Goal: Find specific page/section: Find specific page/section

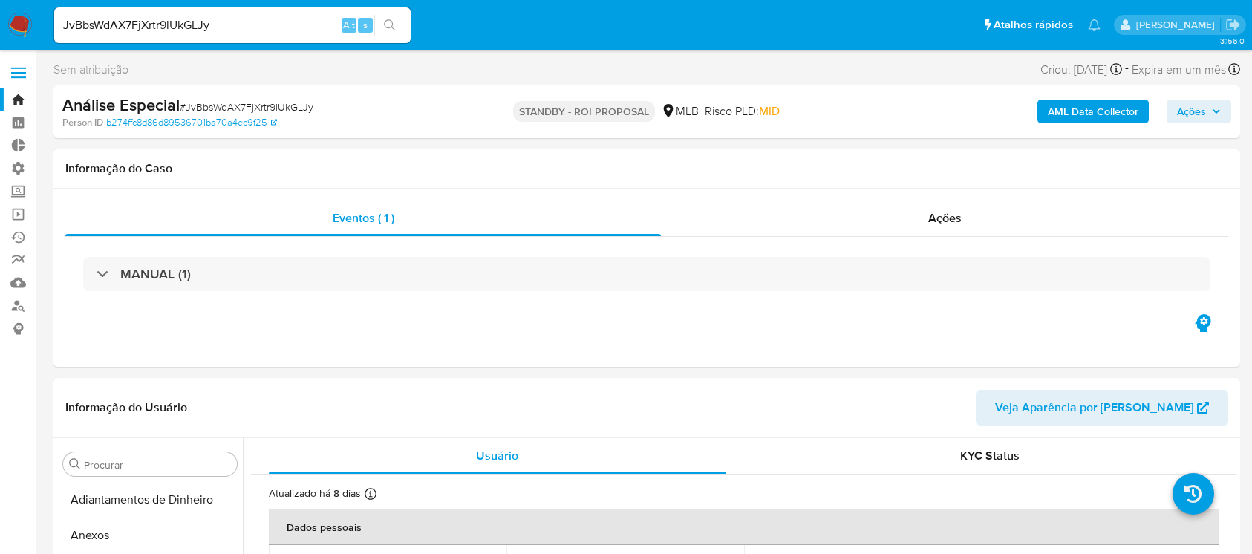
select select "10"
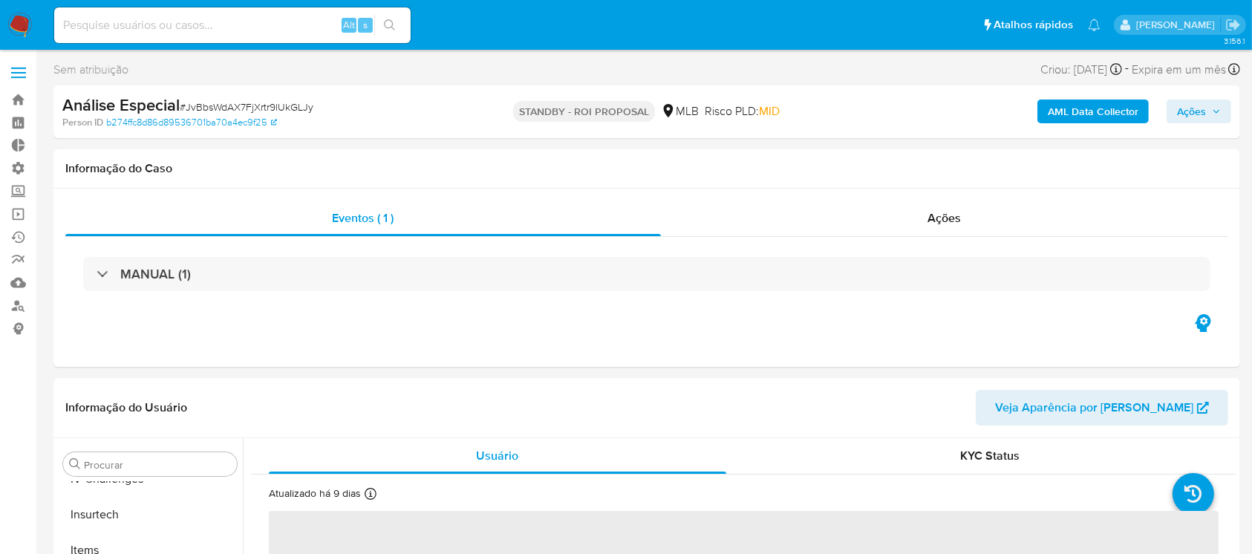
scroll to position [663, 0]
select select "10"
click at [229, 31] on input at bounding box center [232, 25] width 356 height 19
paste input "jCvgREdR3nNqfhlfyAJp4hLE"
type input "jCvgREdR3nNqfhlfyAJp4hLE"
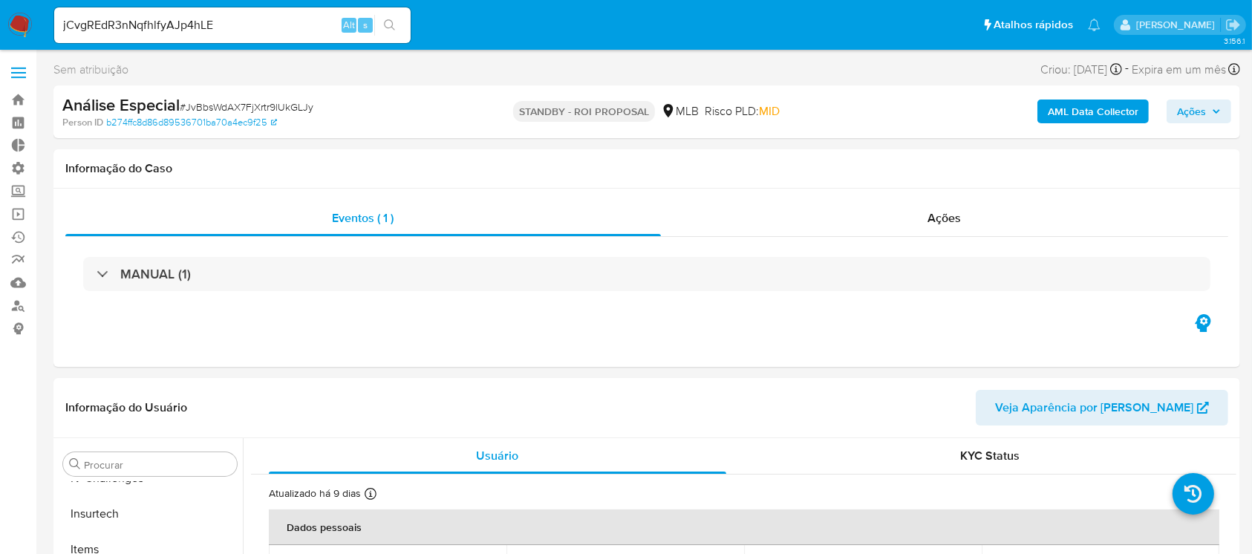
click at [392, 25] on icon "search-icon" at bounding box center [389, 24] width 11 height 11
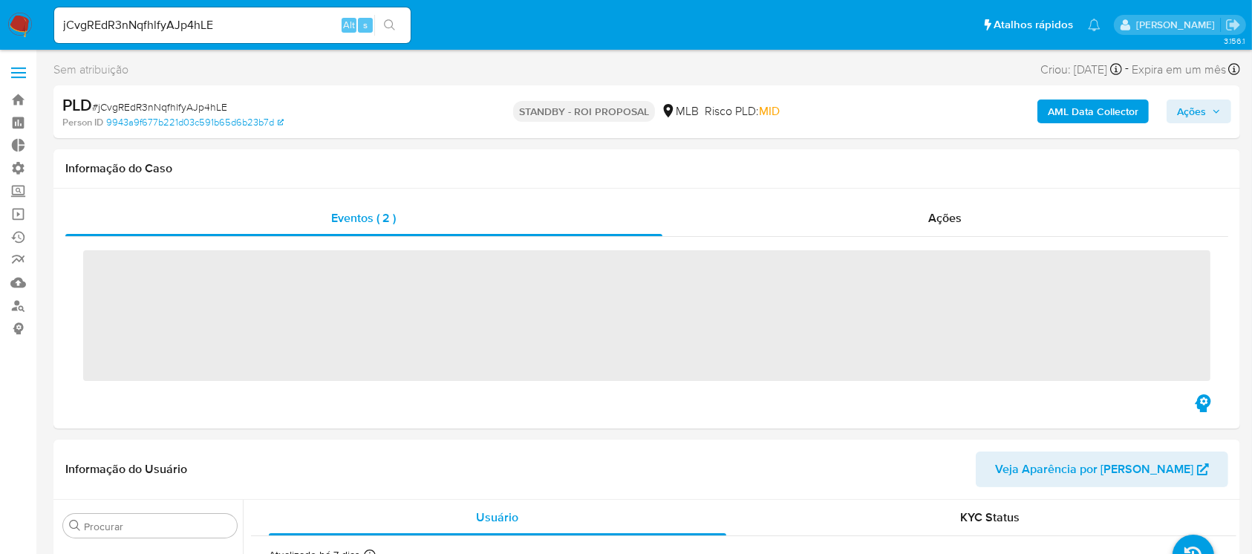
scroll to position [663, 0]
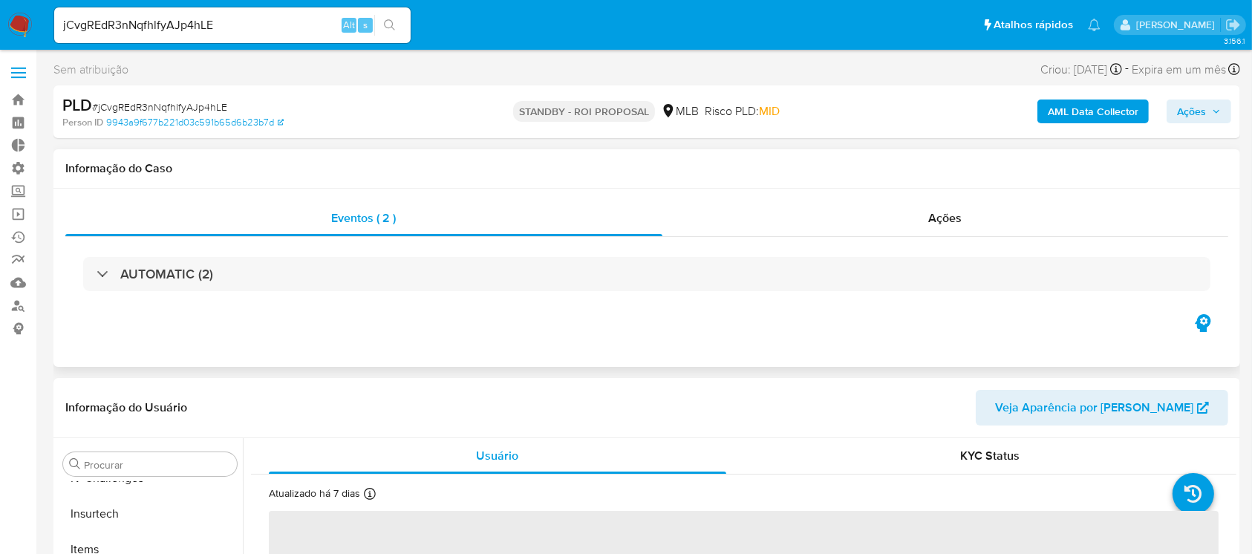
select select "10"
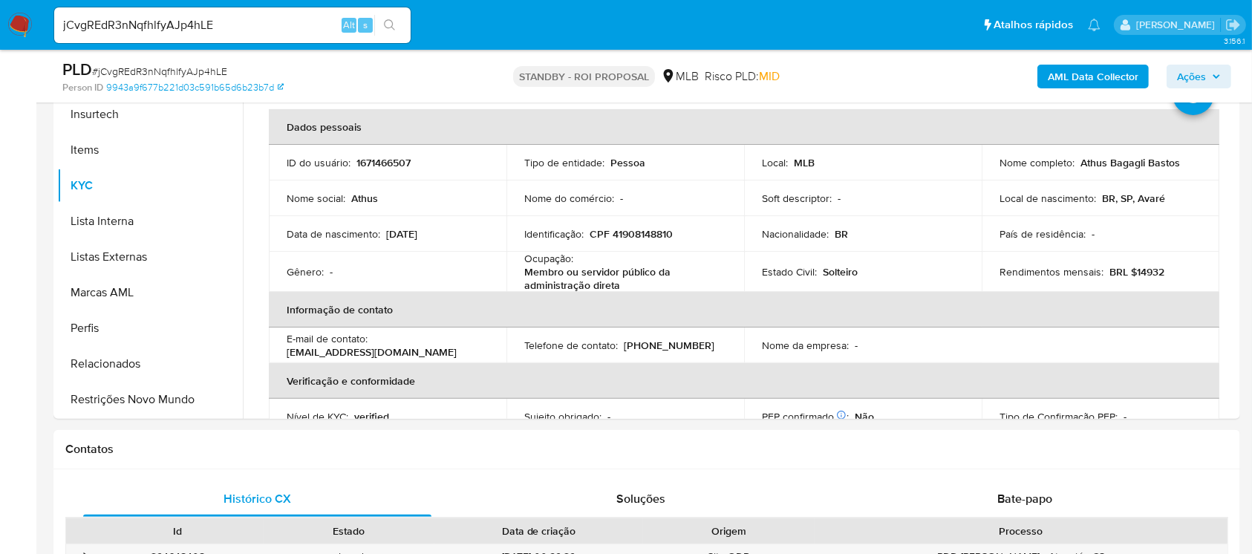
scroll to position [350, 0]
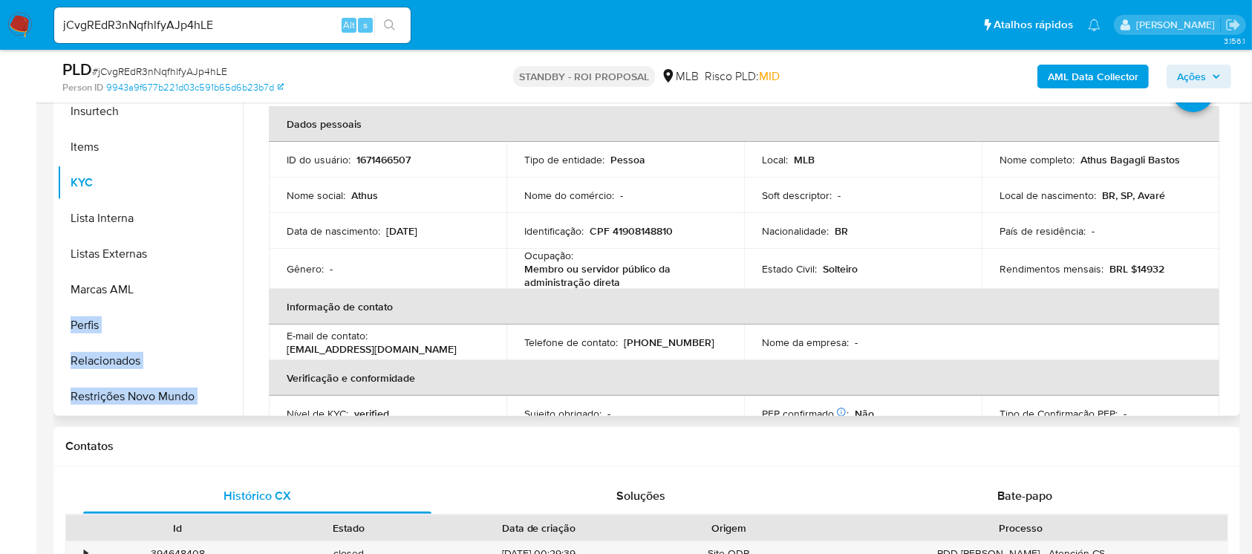
drag, startPoint x: 243, startPoint y: 345, endPoint x: 240, endPoint y: 299, distance: 46.9
click at [241, 299] on div "Procurar Adiantamentos de Dinheiro Anexos CBT Cartões Contas Bancárias Dados Mo…" at bounding box center [646, 226] width 1179 height 380
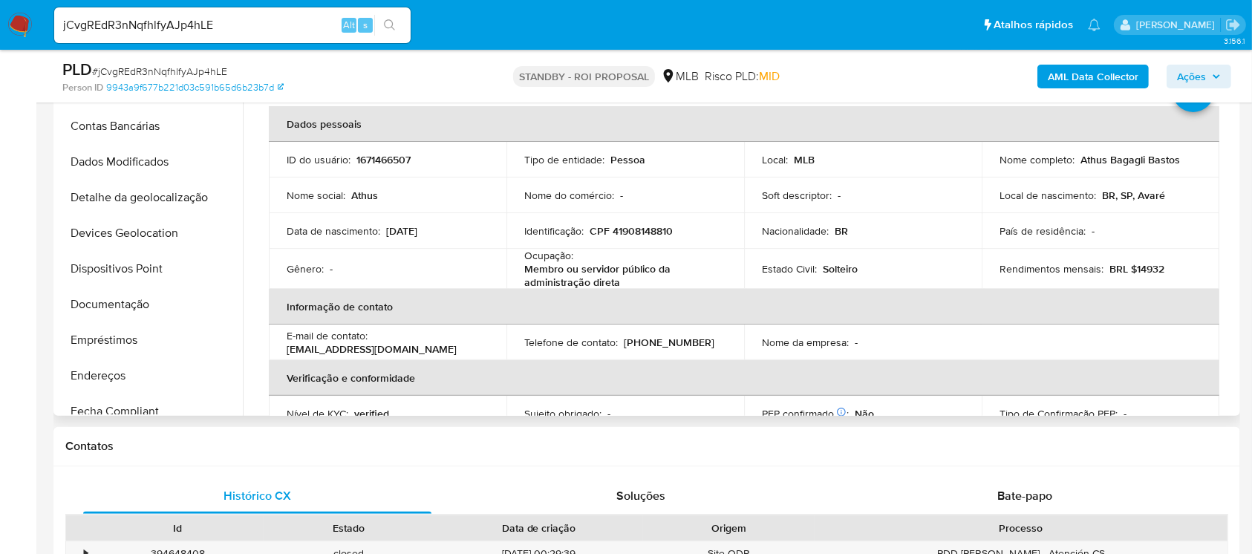
scroll to position [106, 0]
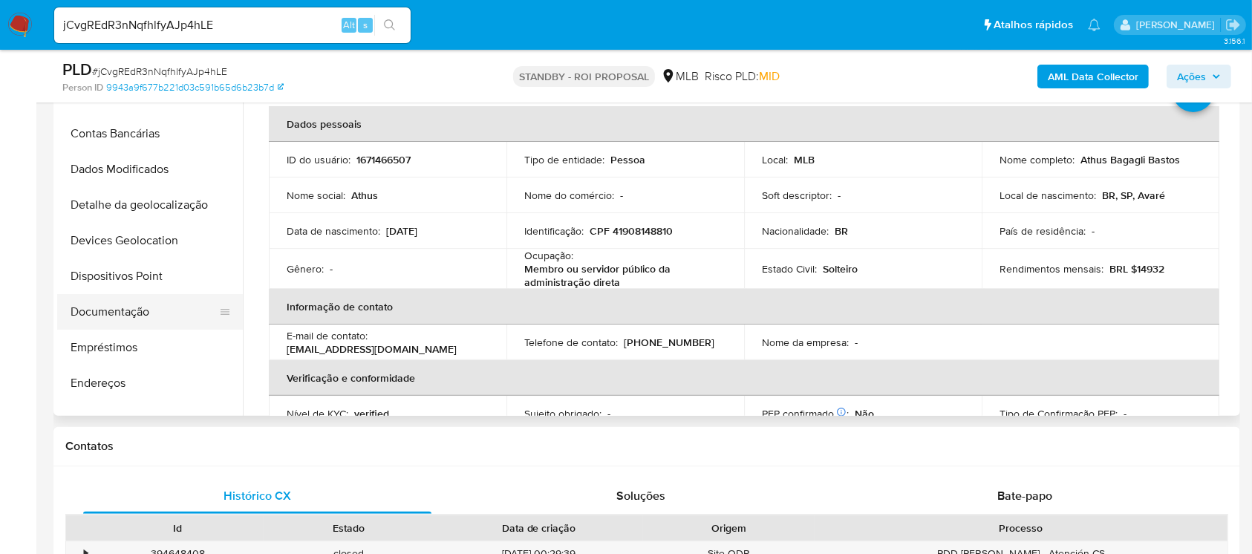
click at [98, 325] on button "Documentação" at bounding box center [144, 312] width 174 height 36
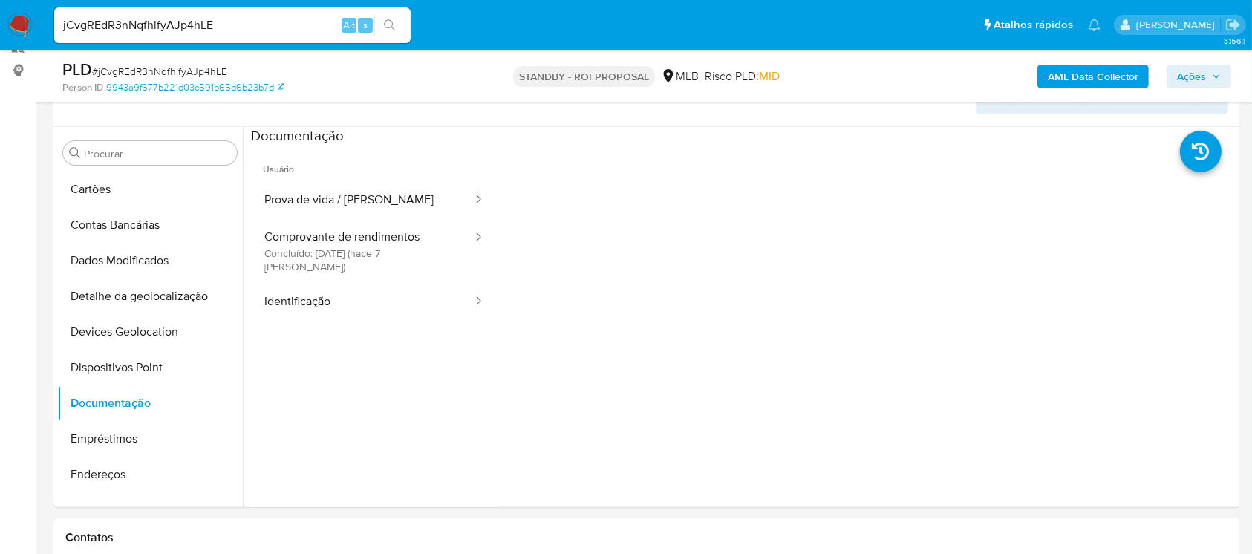
scroll to position [252, 0]
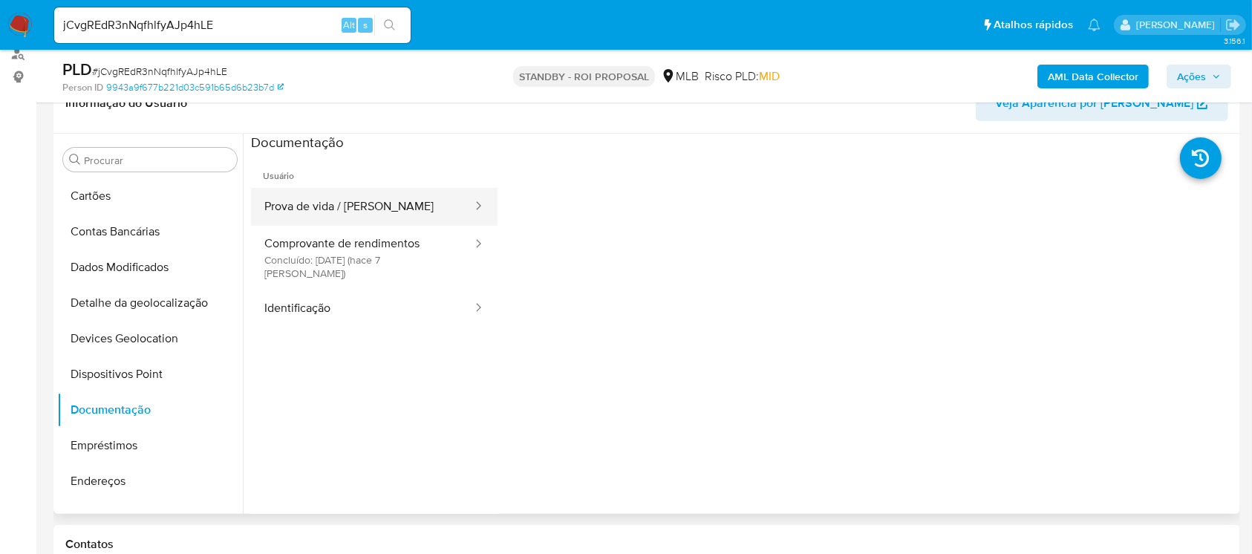
click at [368, 193] on button "Prova de vida / Selfie" at bounding box center [362, 207] width 223 height 38
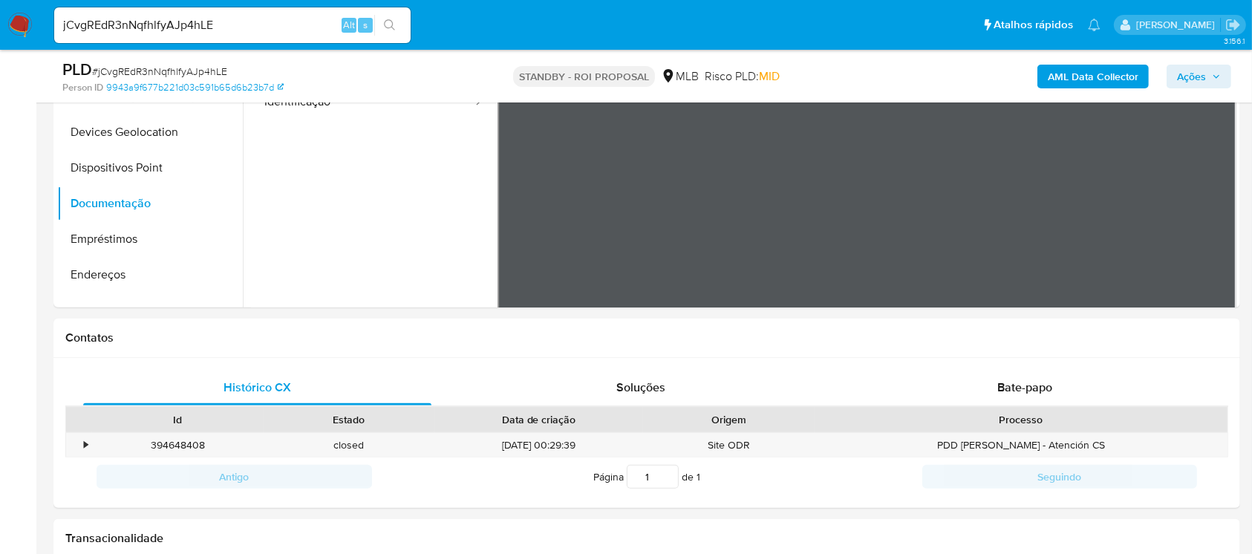
scroll to position [285, 0]
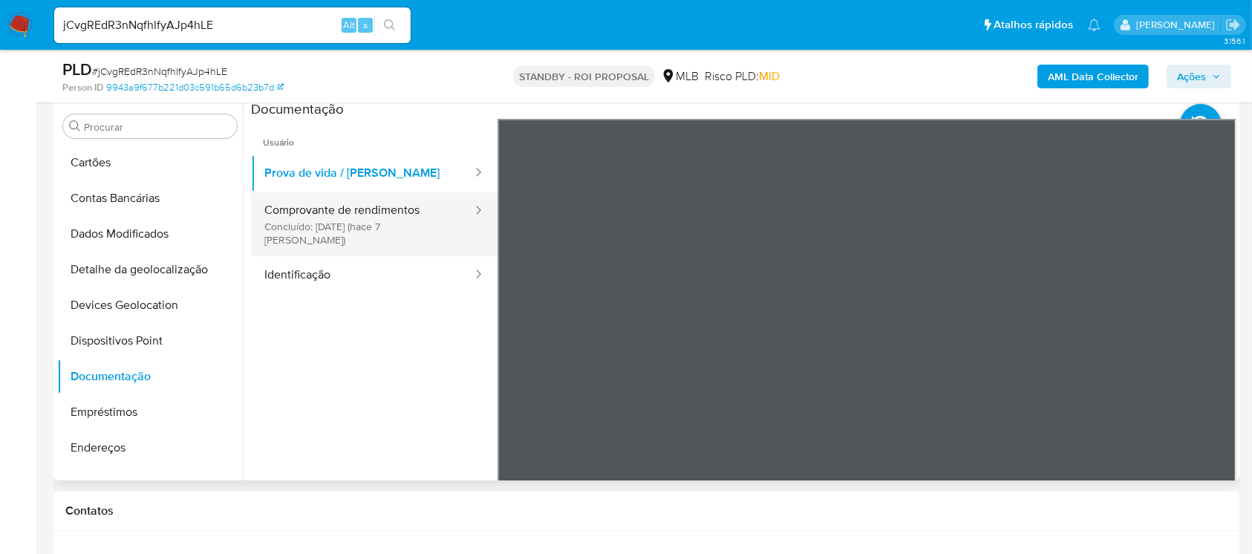
click at [380, 212] on button "Comprovante de rendimentos Concluído: 21/08/2025 (hace 7 días)" at bounding box center [362, 224] width 223 height 64
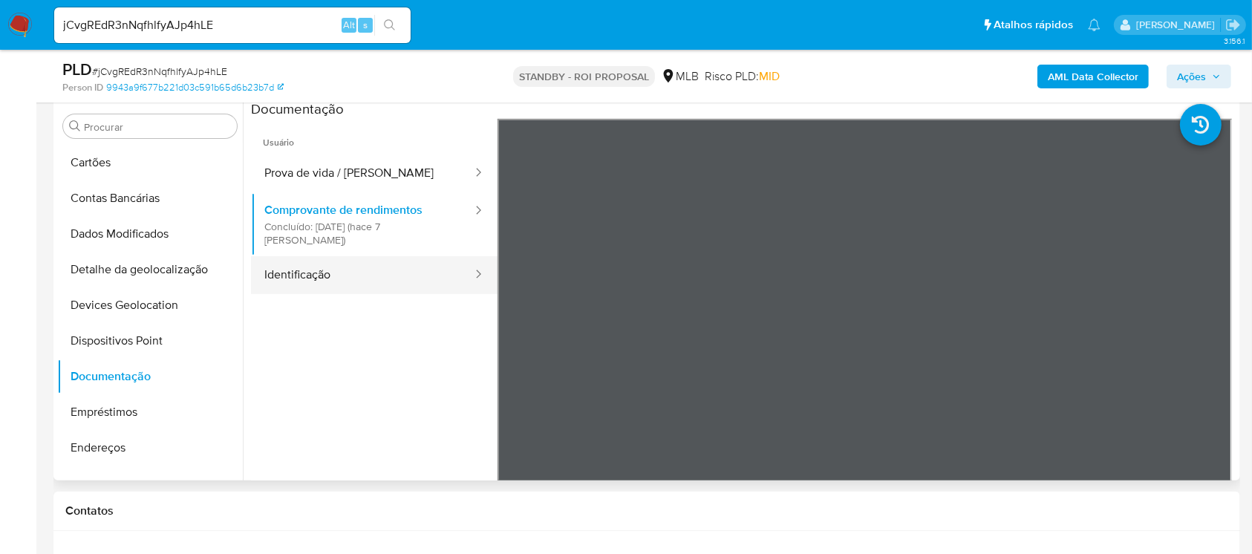
click at [334, 256] on button "Identificação" at bounding box center [362, 275] width 223 height 38
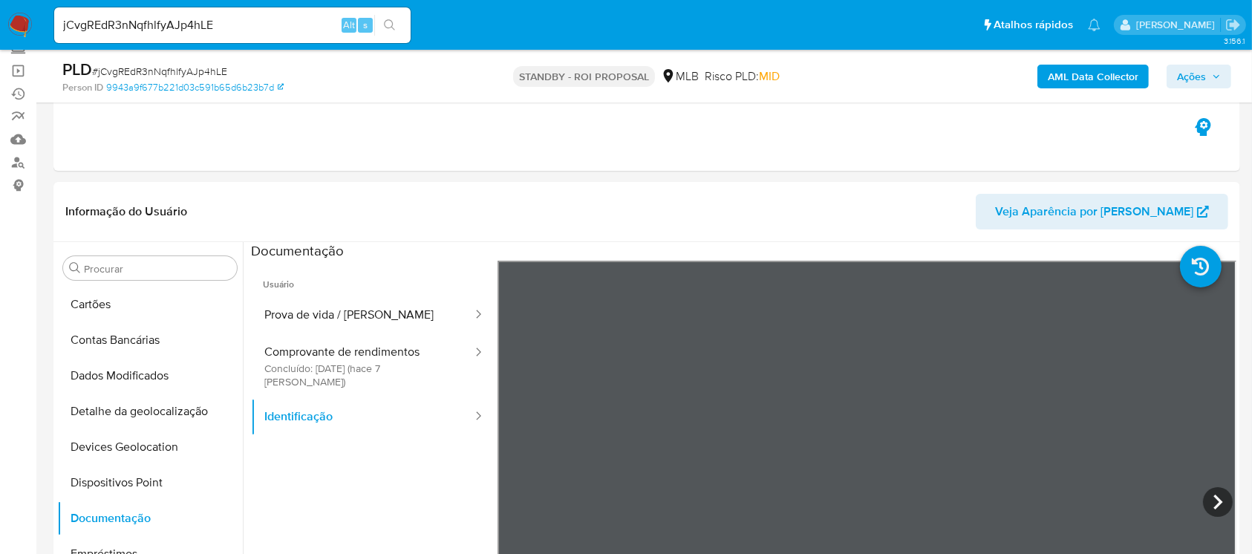
scroll to position [168, 0]
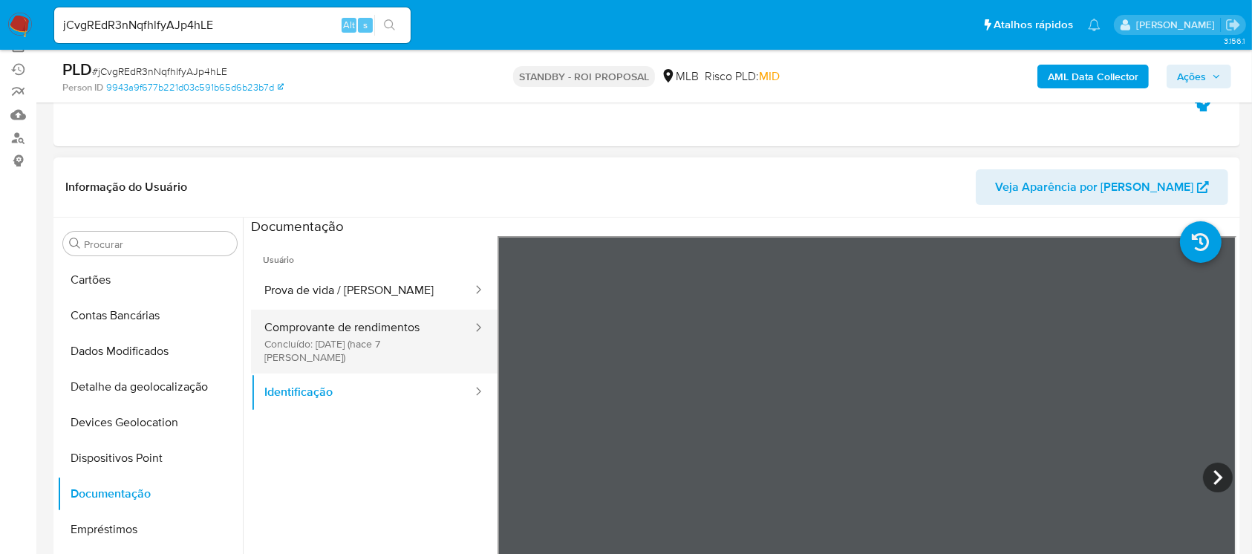
drag, startPoint x: 380, startPoint y: 336, endPoint x: 388, endPoint y: 326, distance: 13.2
click at [380, 335] on button "Comprovante de rendimentos Concluído: 21/08/2025 (hace 7 días)" at bounding box center [362, 342] width 223 height 64
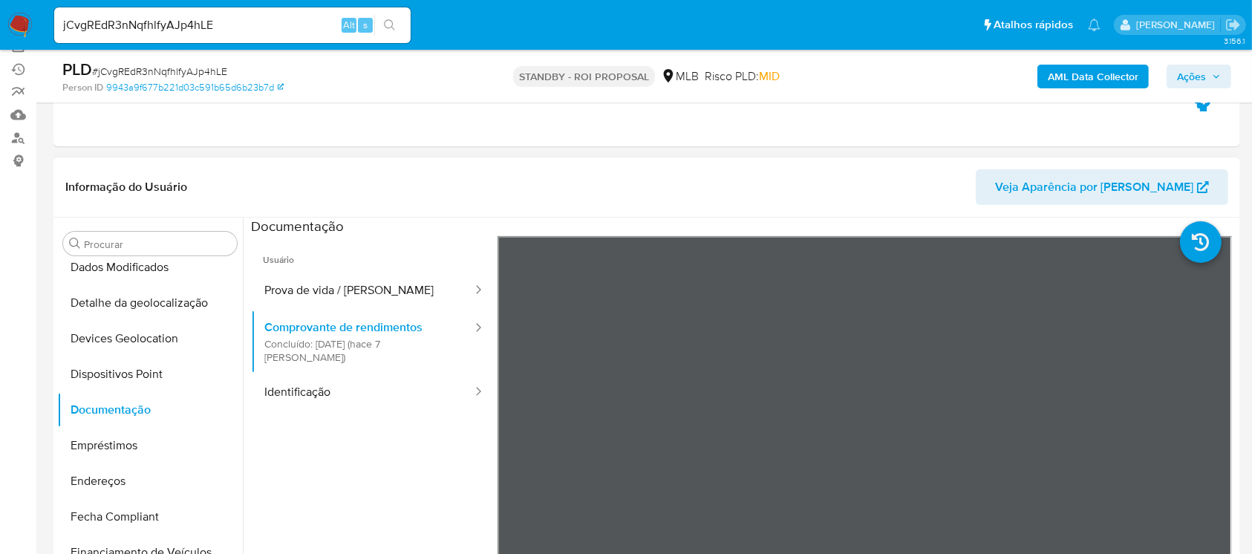
scroll to position [169, 0]
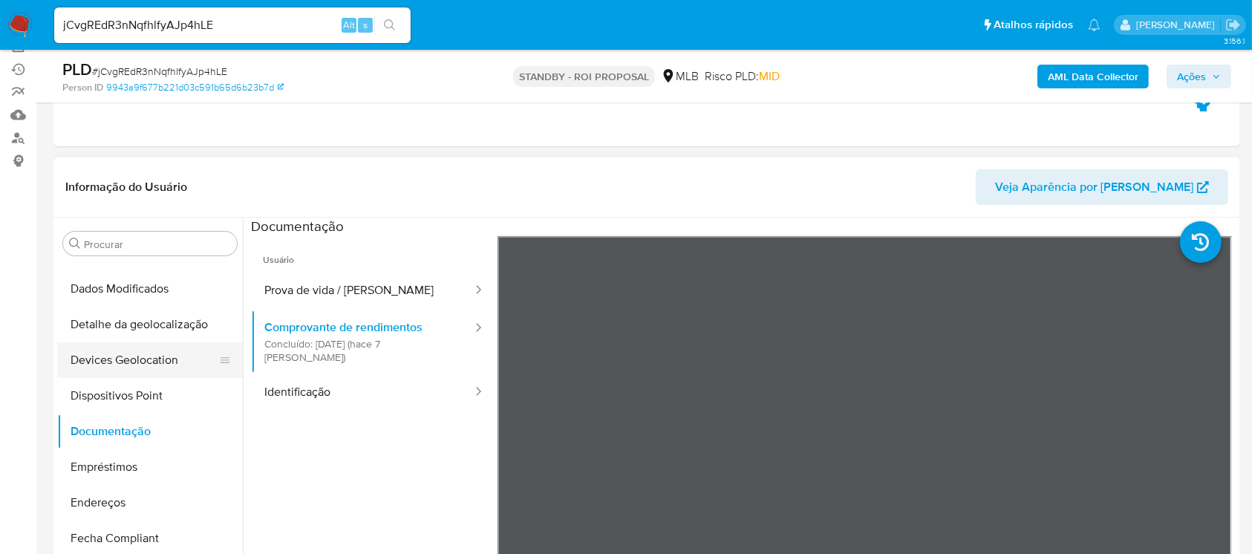
click at [151, 361] on button "Devices Geolocation" at bounding box center [144, 360] width 174 height 36
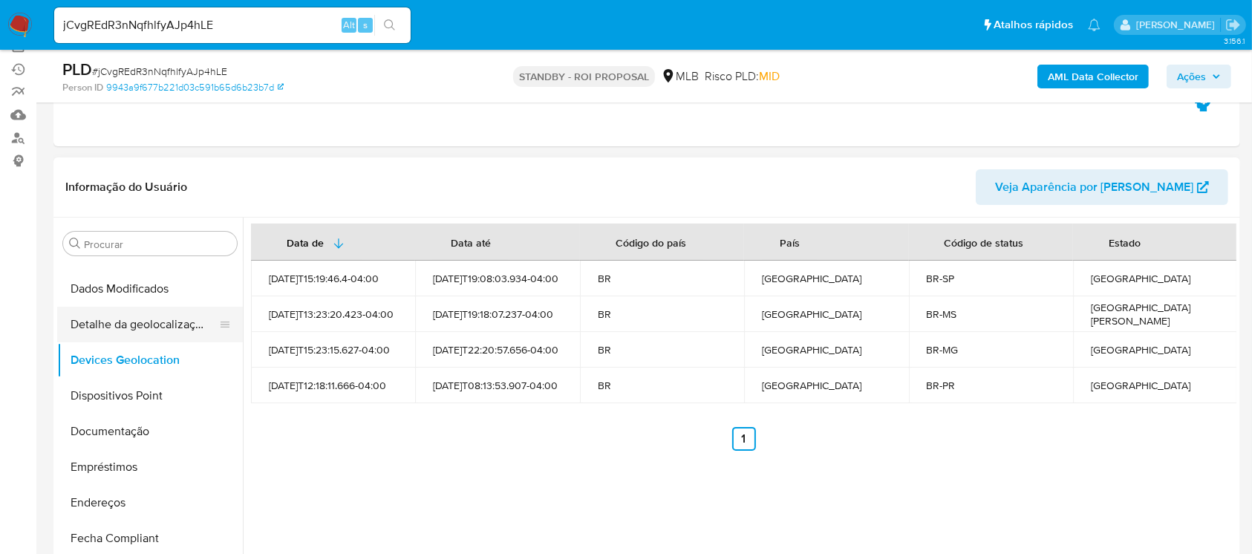
click at [157, 333] on button "Detalhe da geolocalização" at bounding box center [144, 325] width 174 height 36
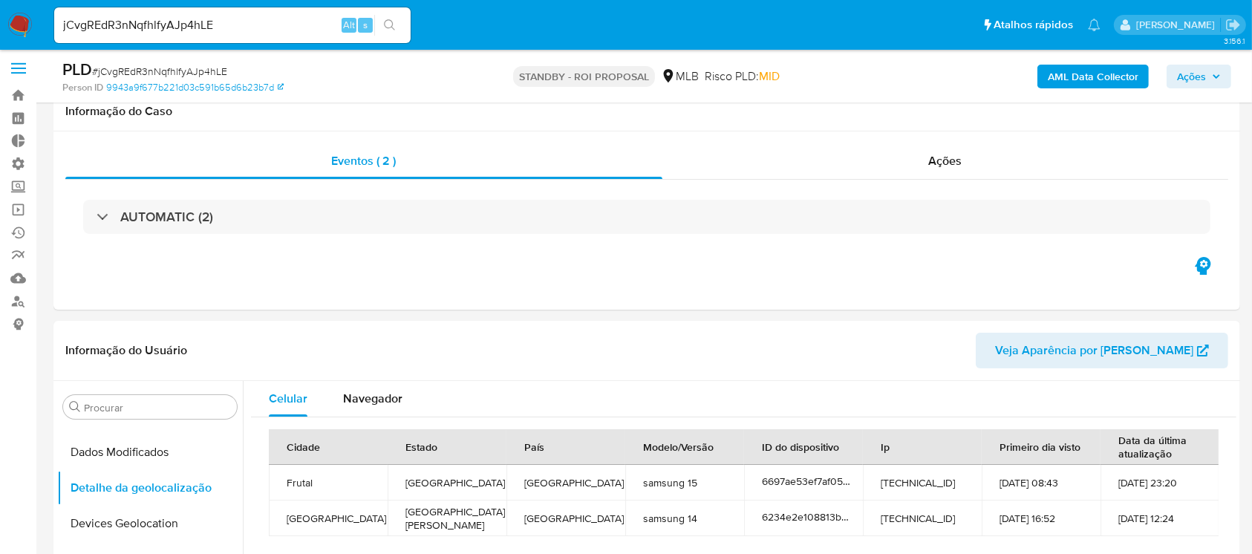
scroll to position [0, 0]
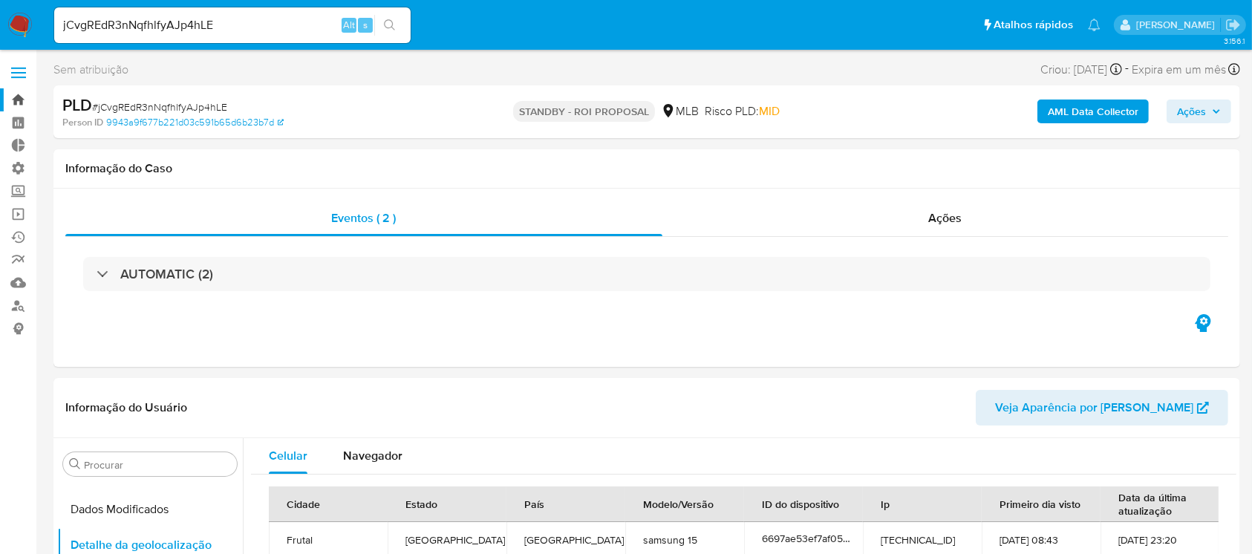
click at [13, 94] on link "Bandeja" at bounding box center [88, 99] width 177 height 23
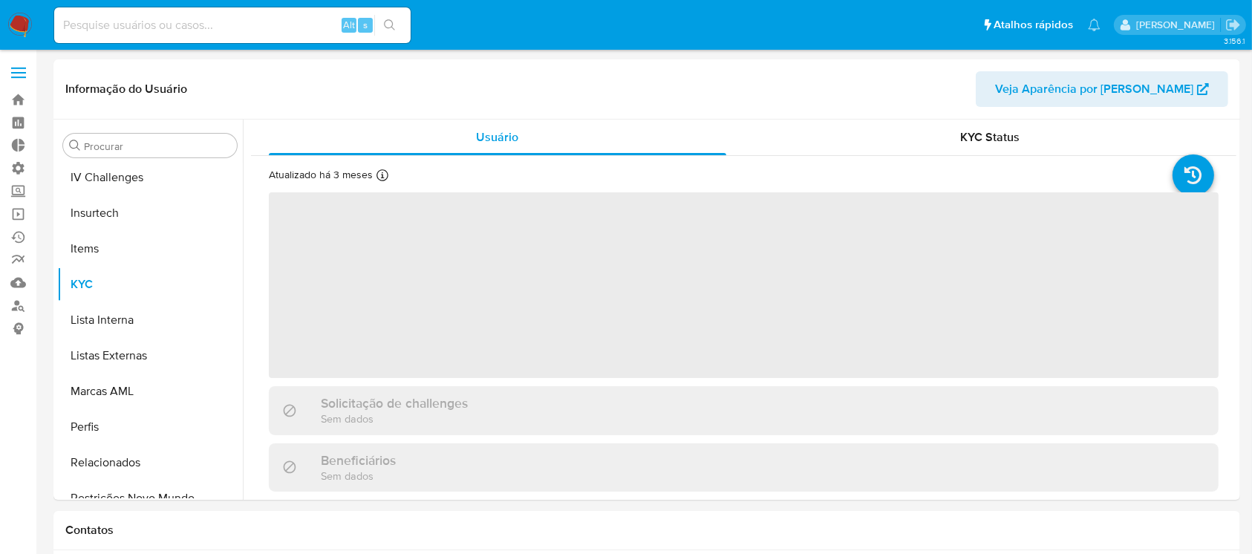
scroll to position [663, 0]
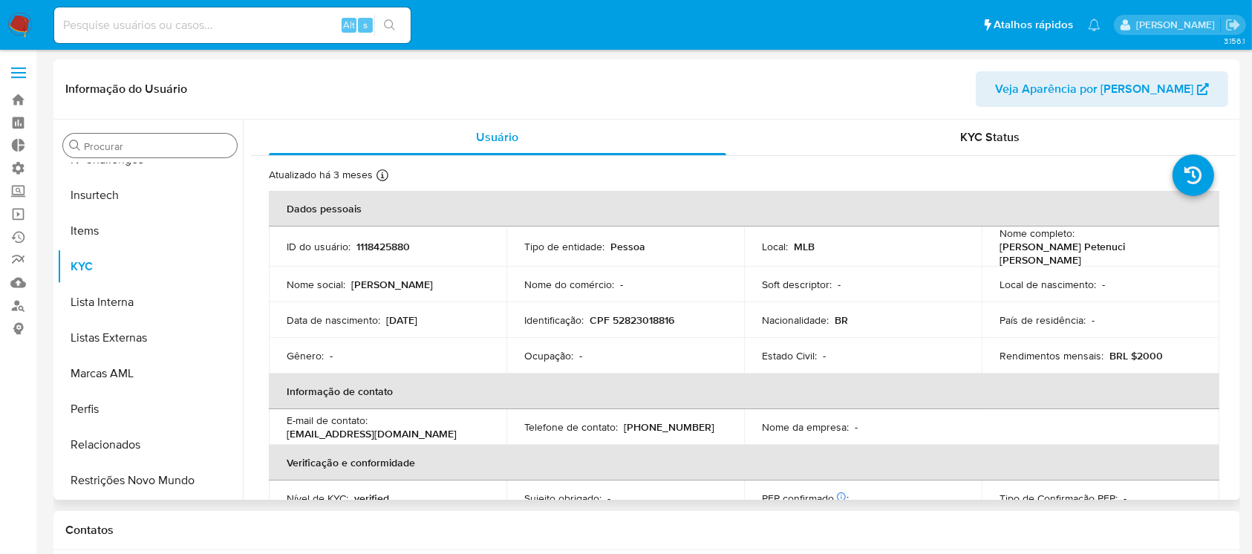
select select "10"
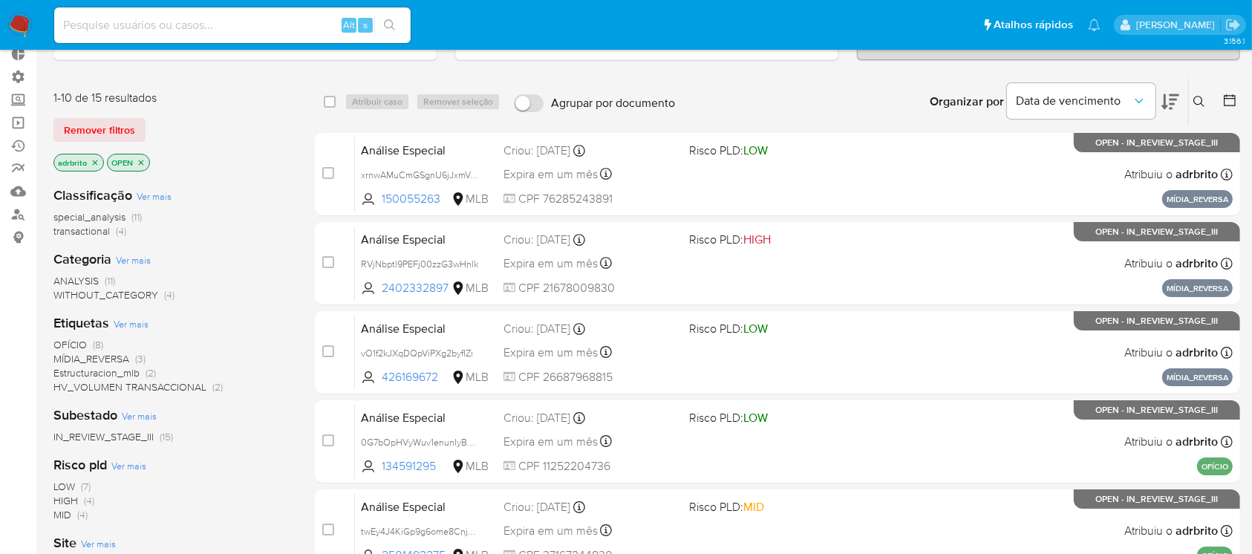
scroll to position [82, 0]
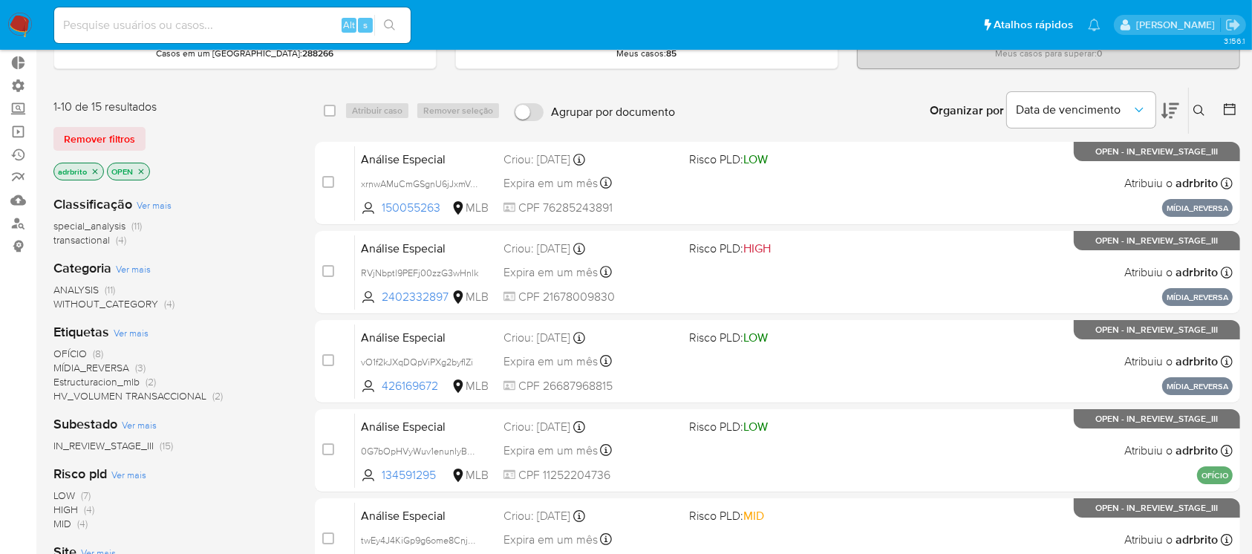
click at [208, 19] on input at bounding box center [232, 25] width 356 height 19
paste input "jCvgREdR3nNqfhlfyAJp4hLE"
type input "jCvgREdR3nNqfhlfyAJp4hLE"
click at [388, 20] on icon "search-icon" at bounding box center [390, 25] width 12 height 12
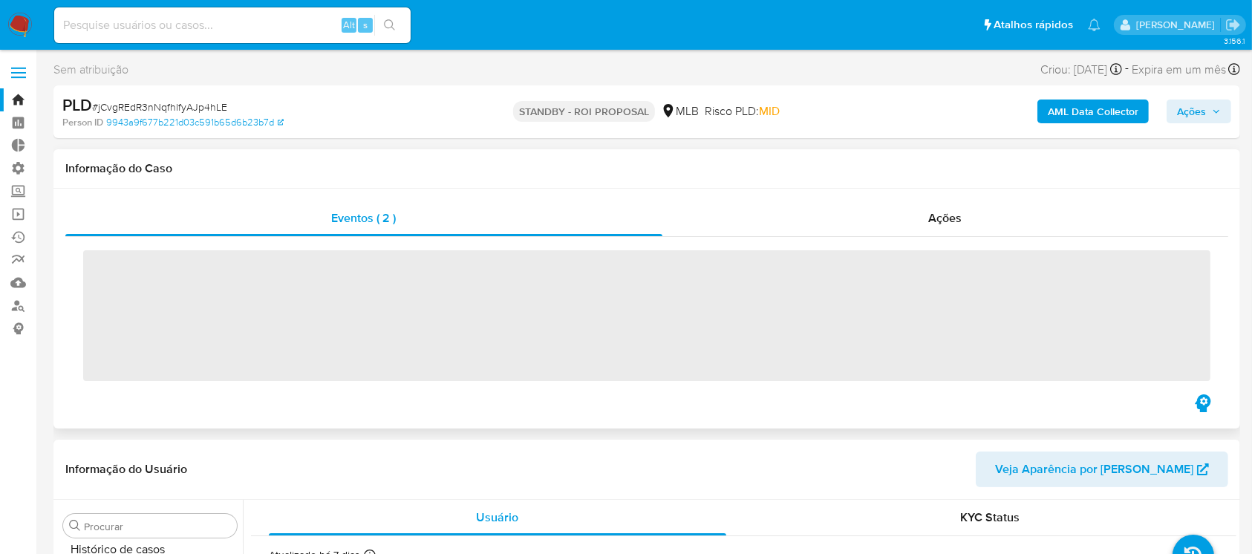
scroll to position [663, 0]
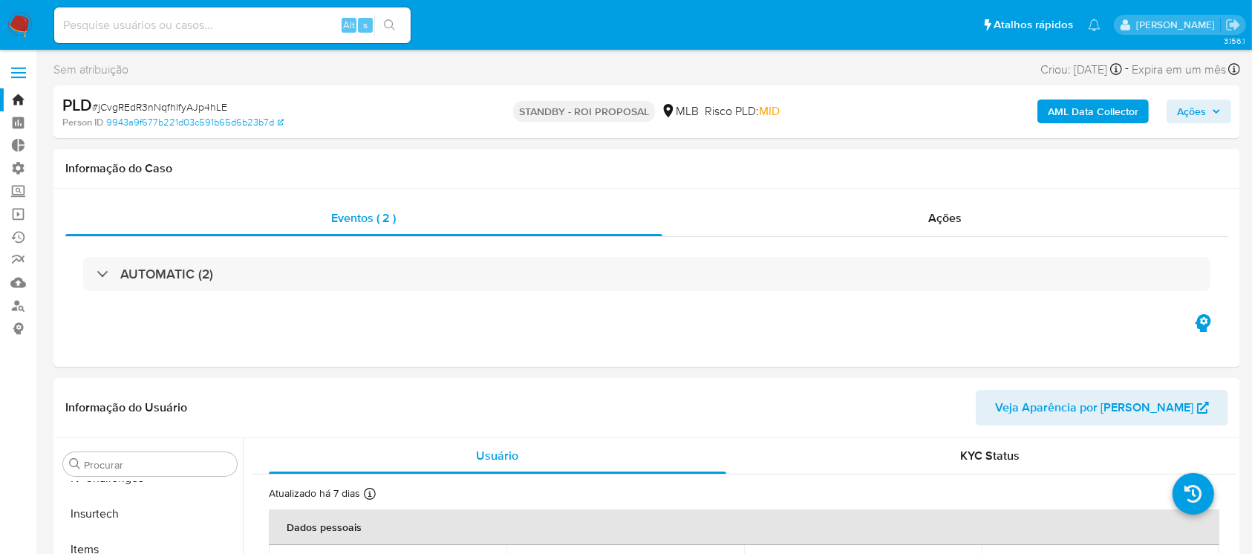
select select "10"
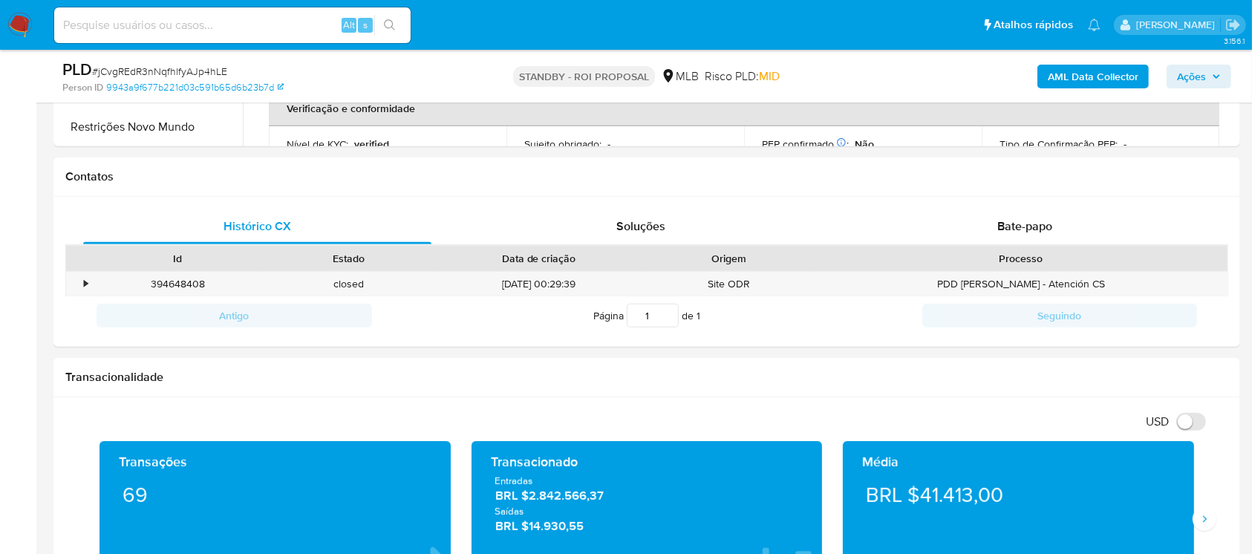
scroll to position [564, 0]
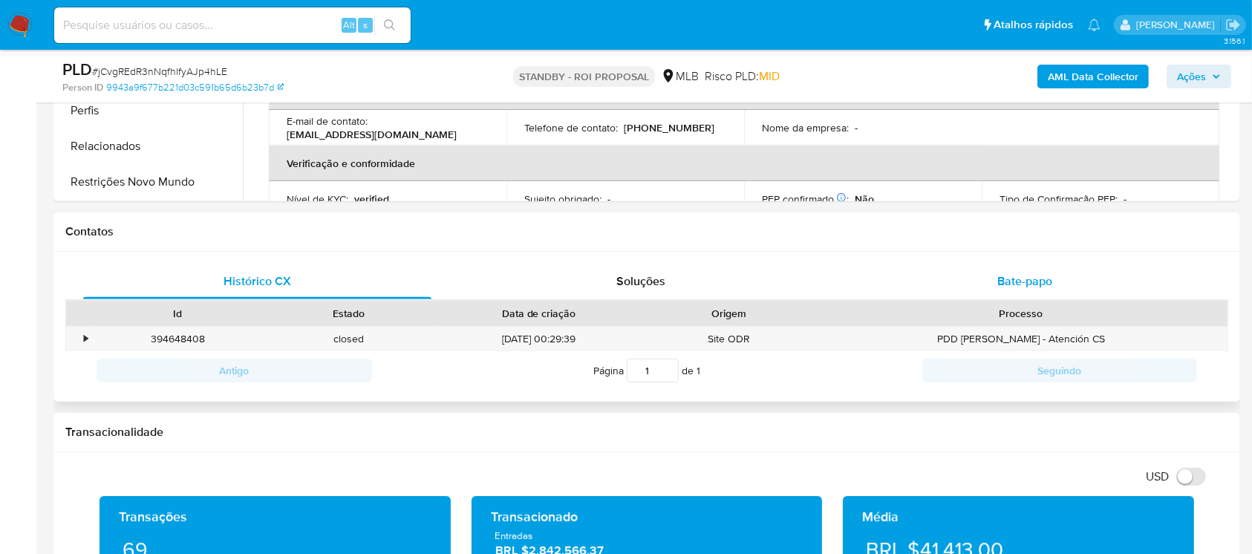
click at [993, 285] on div "Bate-papo" at bounding box center [1025, 282] width 348 height 36
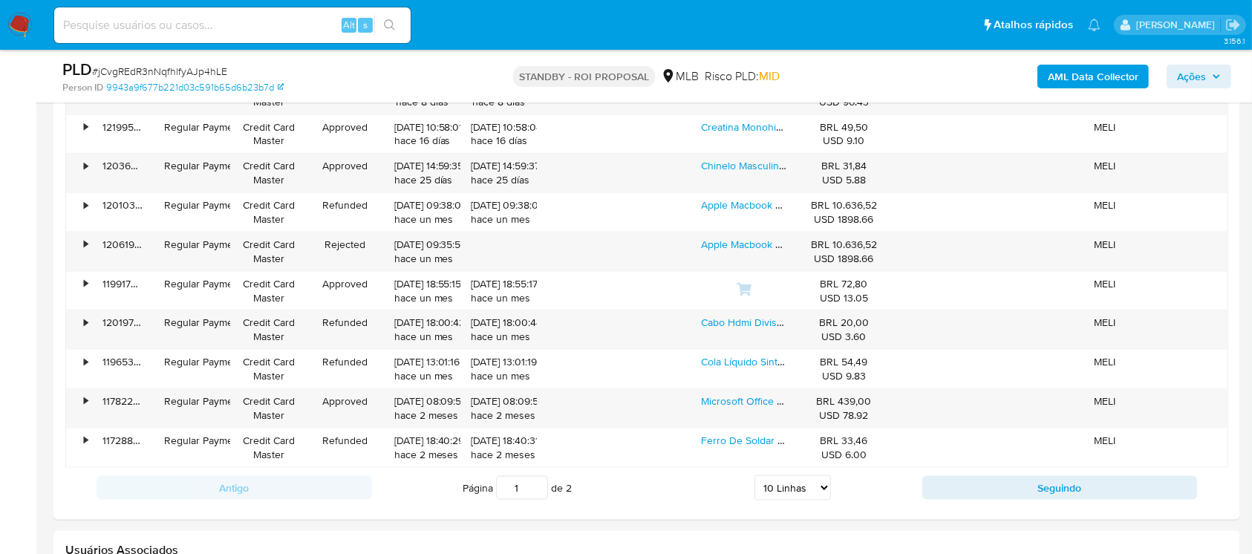
scroll to position [1920, 0]
